Goal: Task Accomplishment & Management: Manage account settings

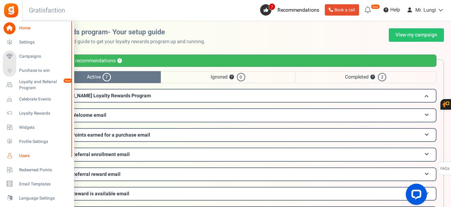
click at [23, 156] on span "Users" at bounding box center [43, 156] width 49 height 6
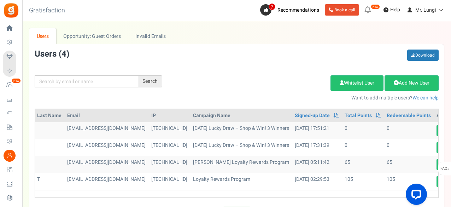
scroll to position [0, 62]
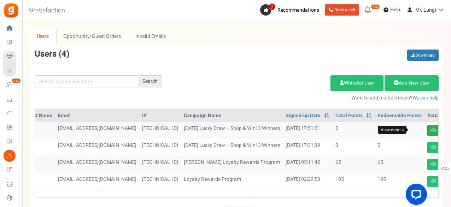
click at [431, 131] on icon at bounding box center [433, 130] width 5 height 4
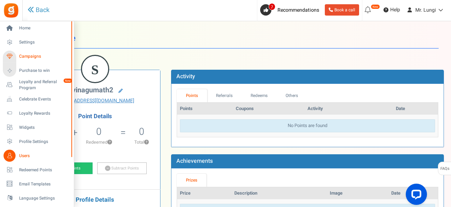
click at [30, 54] on span "Campaigns" at bounding box center [43, 56] width 49 height 6
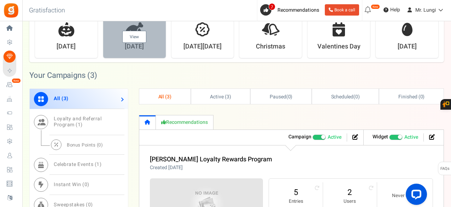
scroll to position [353, 0]
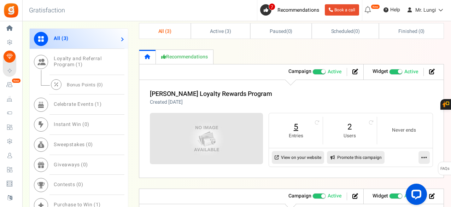
click at [295, 127] on link "5" at bounding box center [296, 126] width 40 height 11
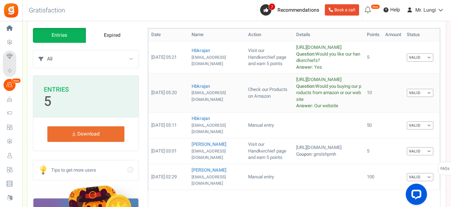
scroll to position [71, 0]
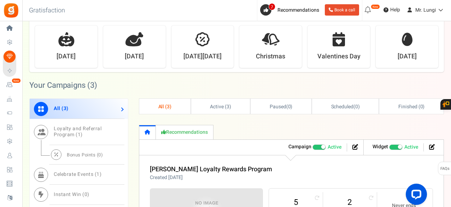
scroll to position [219, 0]
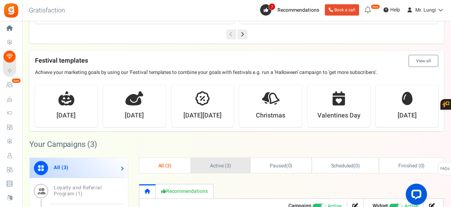
click at [215, 166] on span "Active ( 3 )" at bounding box center [220, 165] width 21 height 7
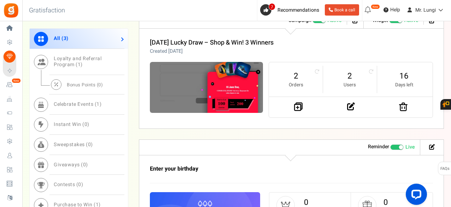
scroll to position [431, 0]
